Goal: Find specific page/section: Find specific page/section

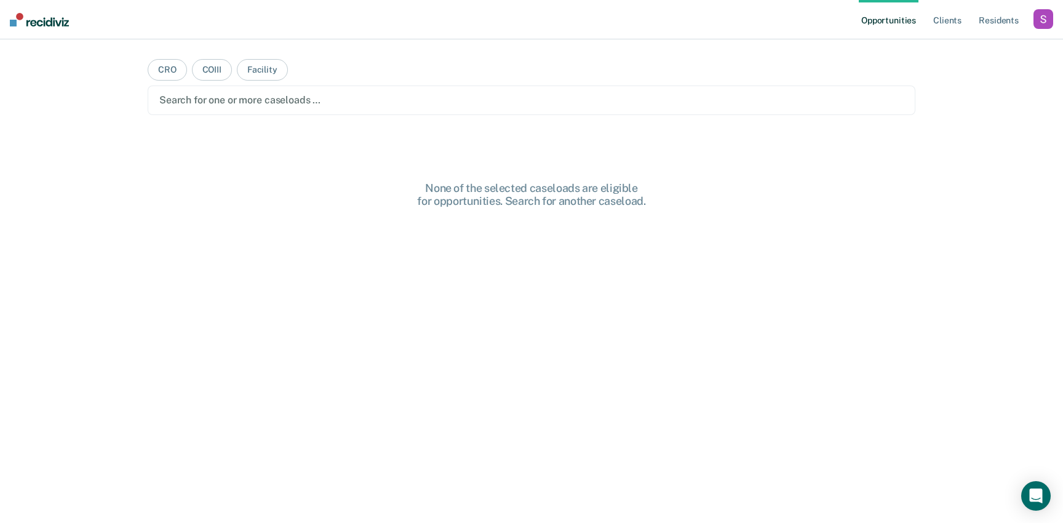
click at [1031, 20] on ul "Opportunities Client s Resident s" at bounding box center [945, 19] width 175 height 39
click at [1042, 22] on div "button" at bounding box center [1043, 19] width 20 height 20
click at [956, 52] on link "Profile" at bounding box center [993, 50] width 99 height 10
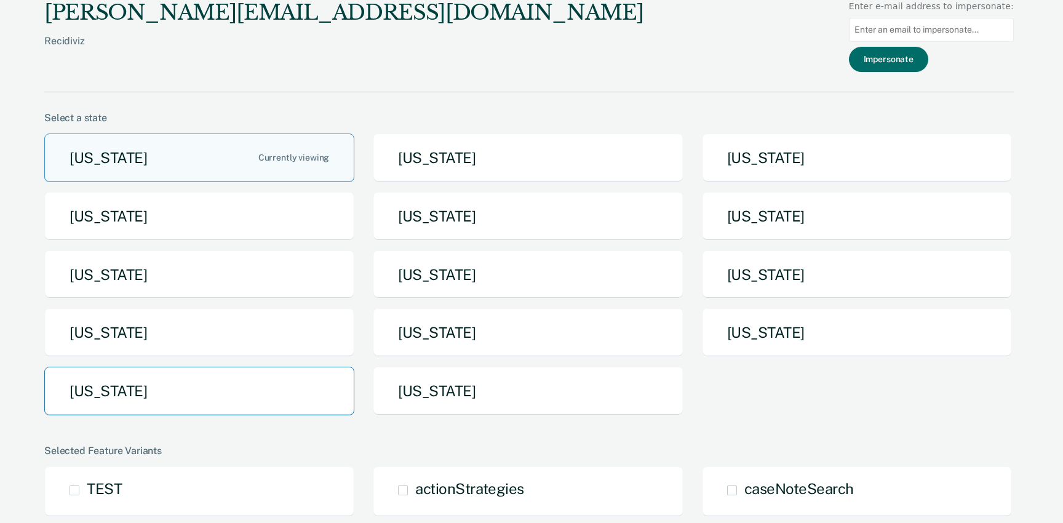
click at [232, 373] on button "[US_STATE]" at bounding box center [199, 390] width 310 height 49
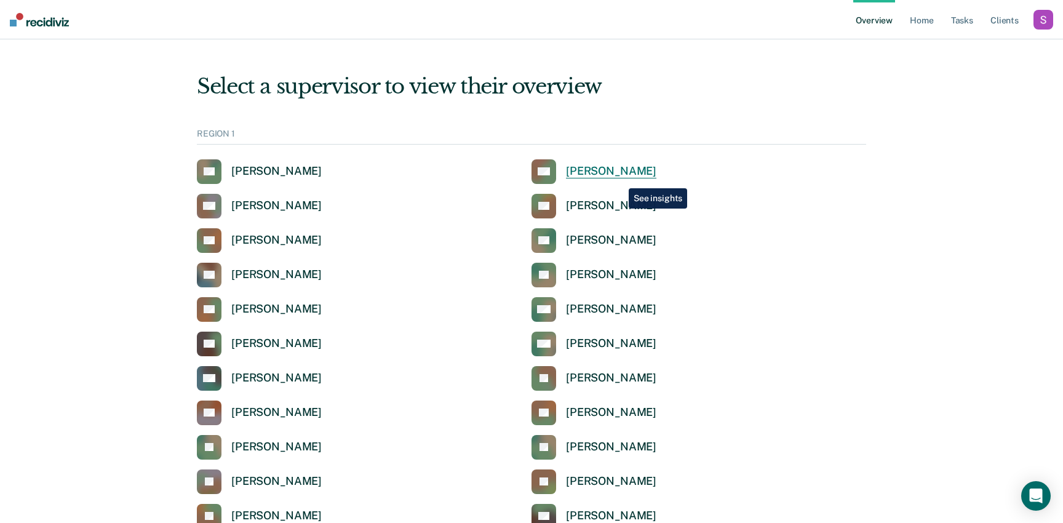
click at [619, 179] on link "AG [PERSON_NAME]" at bounding box center [593, 171] width 125 height 25
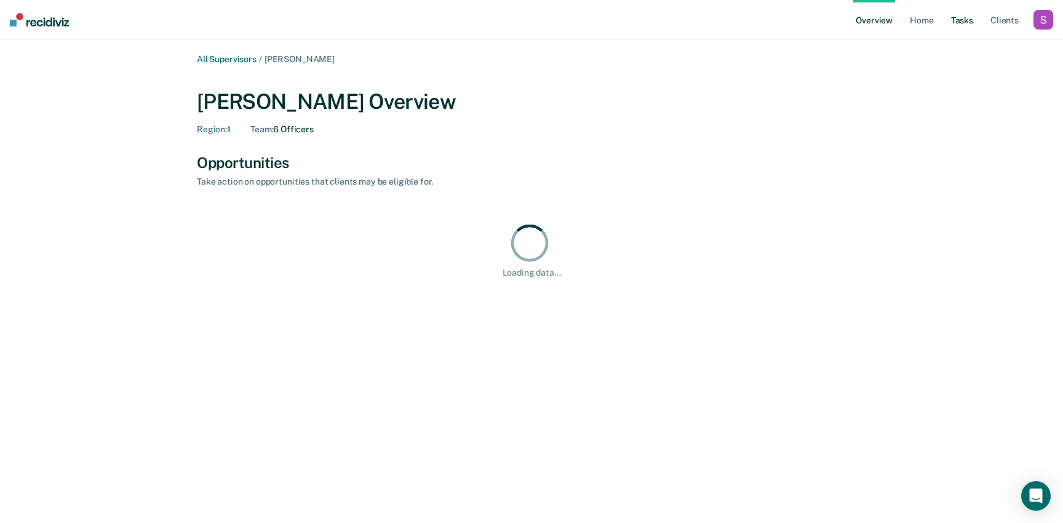
click at [956, 13] on link "Tasks" at bounding box center [961, 19] width 27 height 39
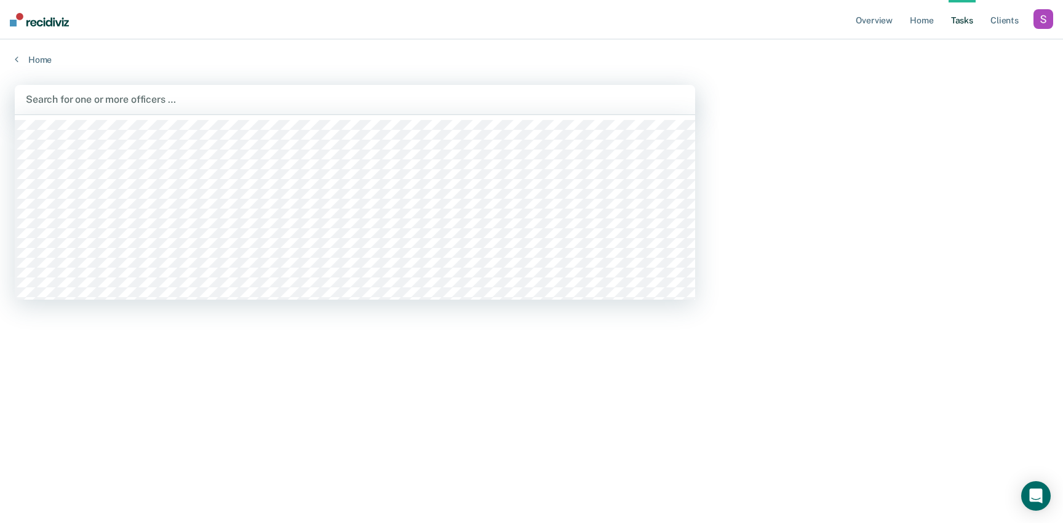
click at [367, 106] on div "Search for one or more officers …" at bounding box center [355, 99] width 660 height 17
click at [211, 101] on div at bounding box center [356, 99] width 522 height 14
click at [664, 113] on div "Search for one or more officers …" at bounding box center [355, 100] width 680 height 30
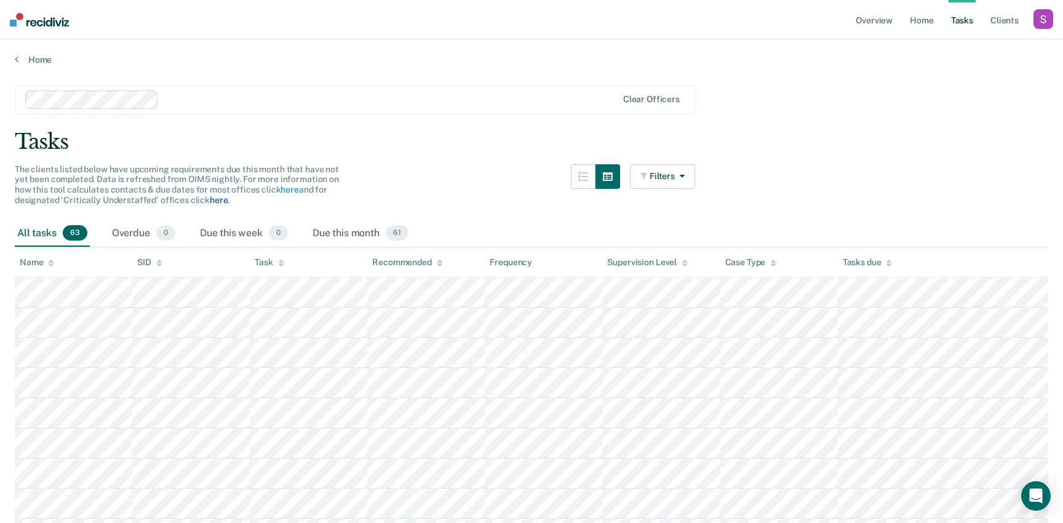
click at [217, 199] on link "here" at bounding box center [219, 200] width 18 height 10
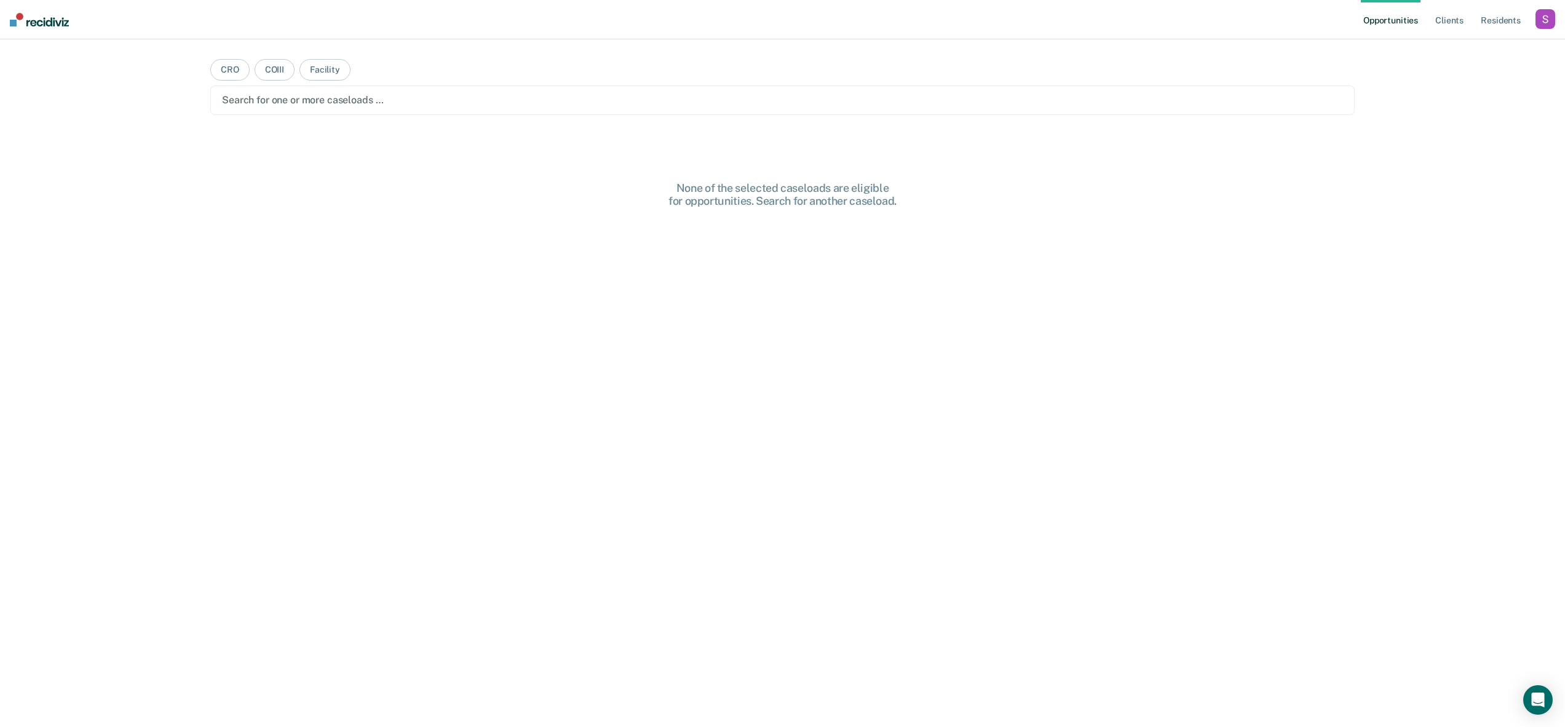
click at [1543, 23] on div "button" at bounding box center [1545, 19] width 20 height 20
click at [1459, 52] on link "Profile" at bounding box center [1495, 50] width 99 height 10
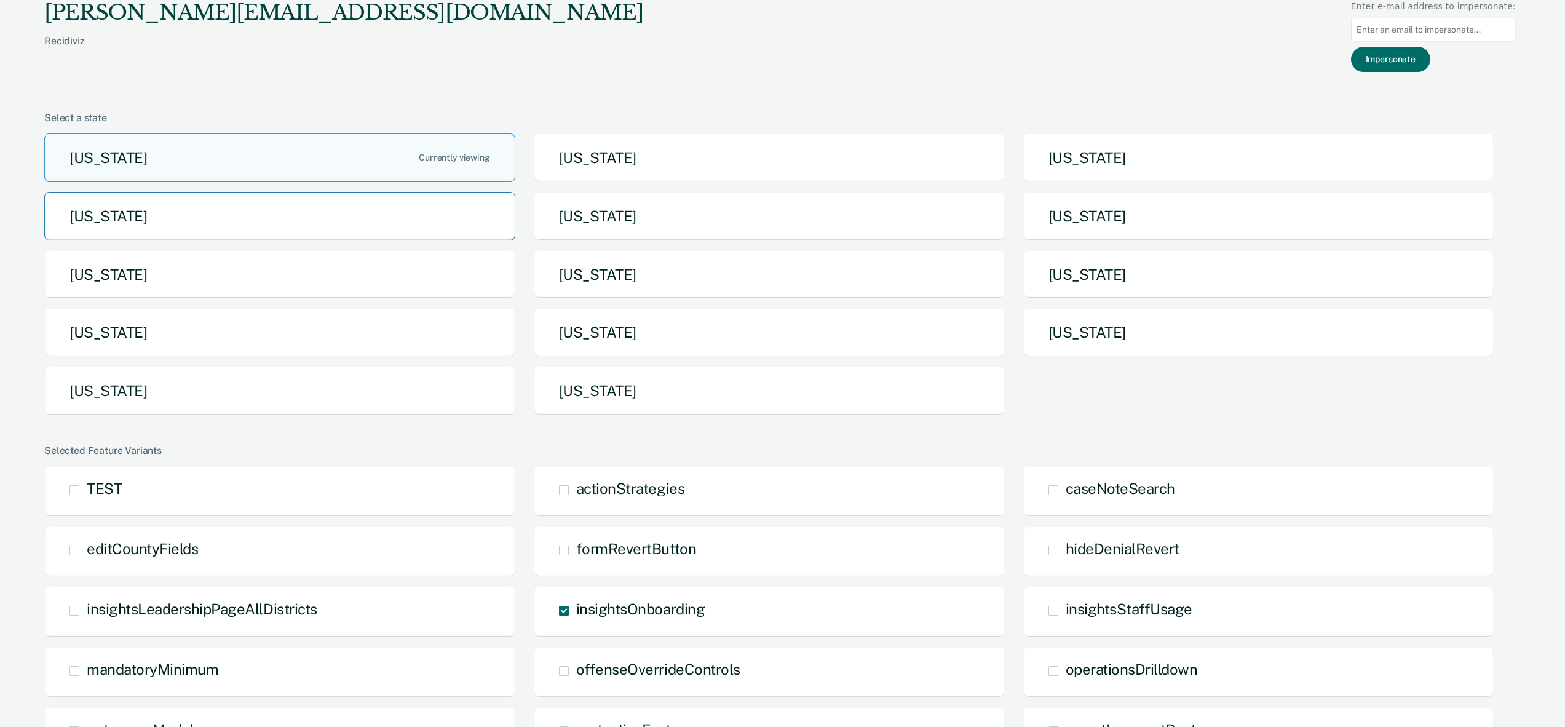
click at [125, 220] on button "[US_STATE]" at bounding box center [279, 216] width 471 height 49
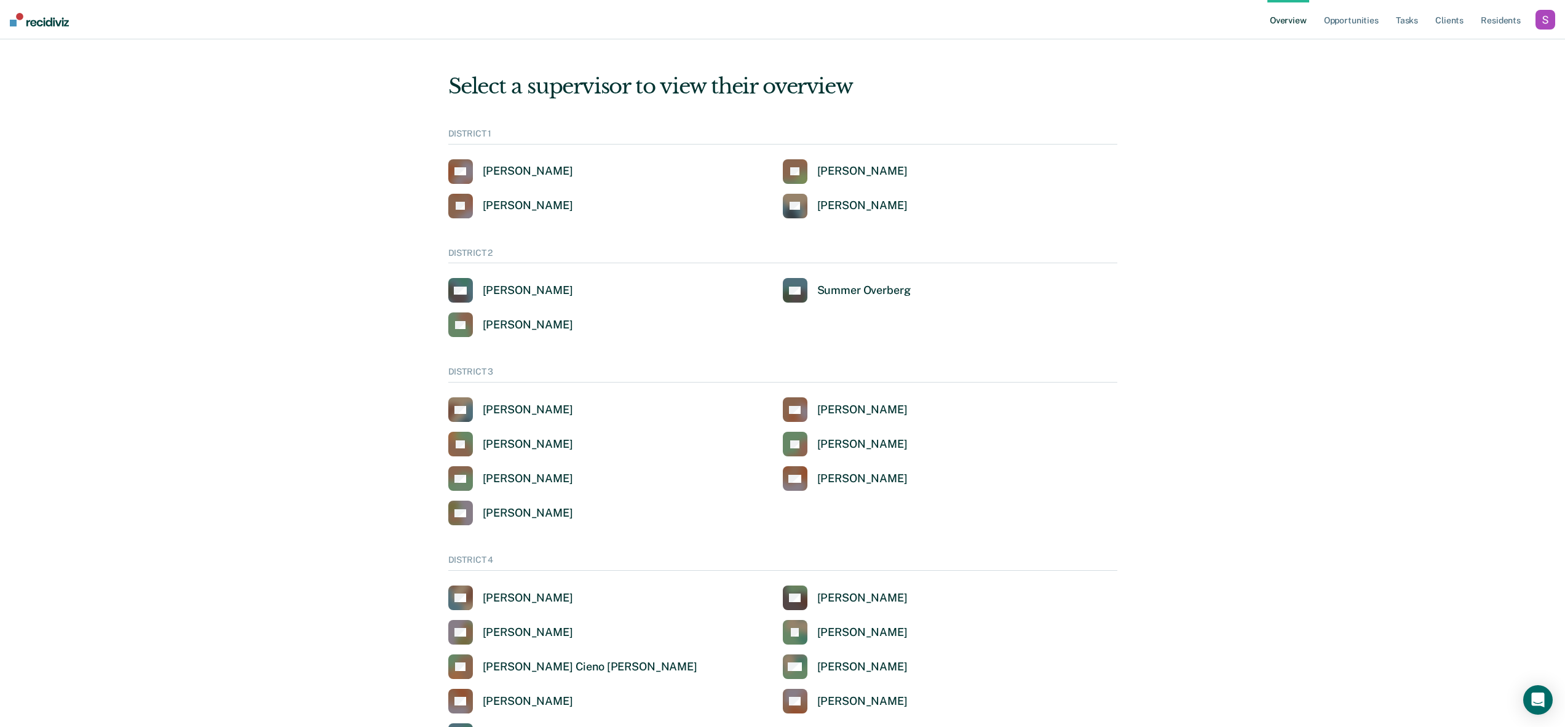
scroll to position [502, 0]
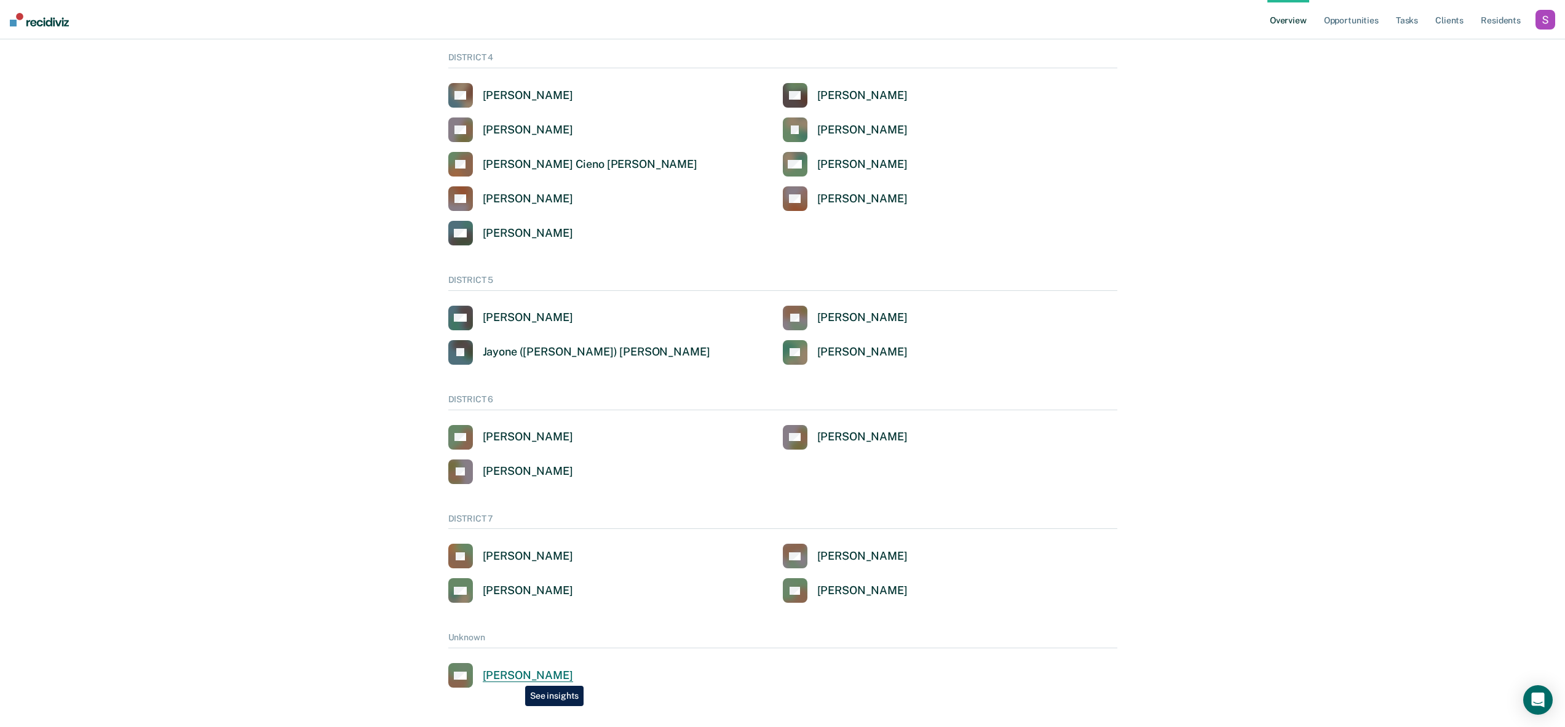
click at [516, 676] on div "Amy E Welsh" at bounding box center [528, 675] width 90 height 14
